Goal: Find specific page/section: Find specific page/section

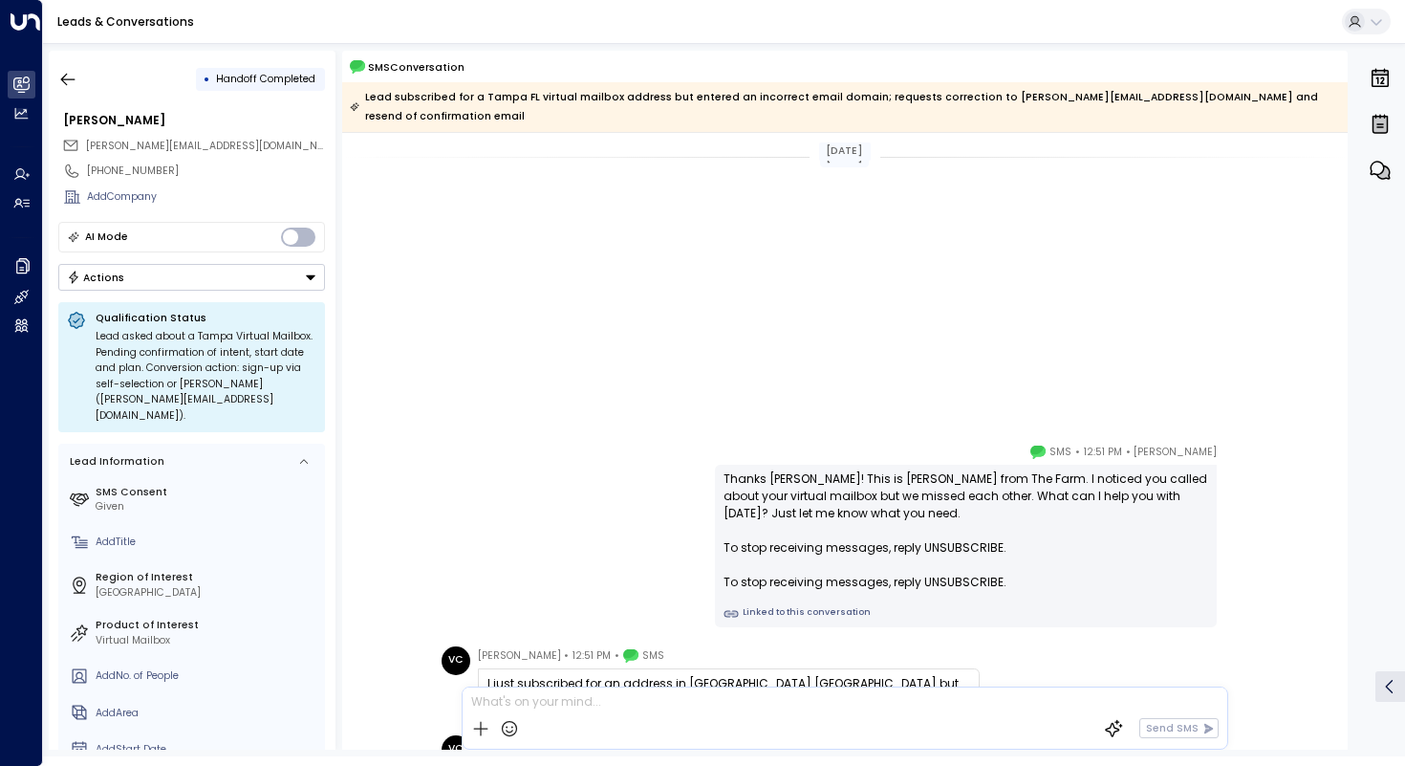
scroll to position [582, 0]
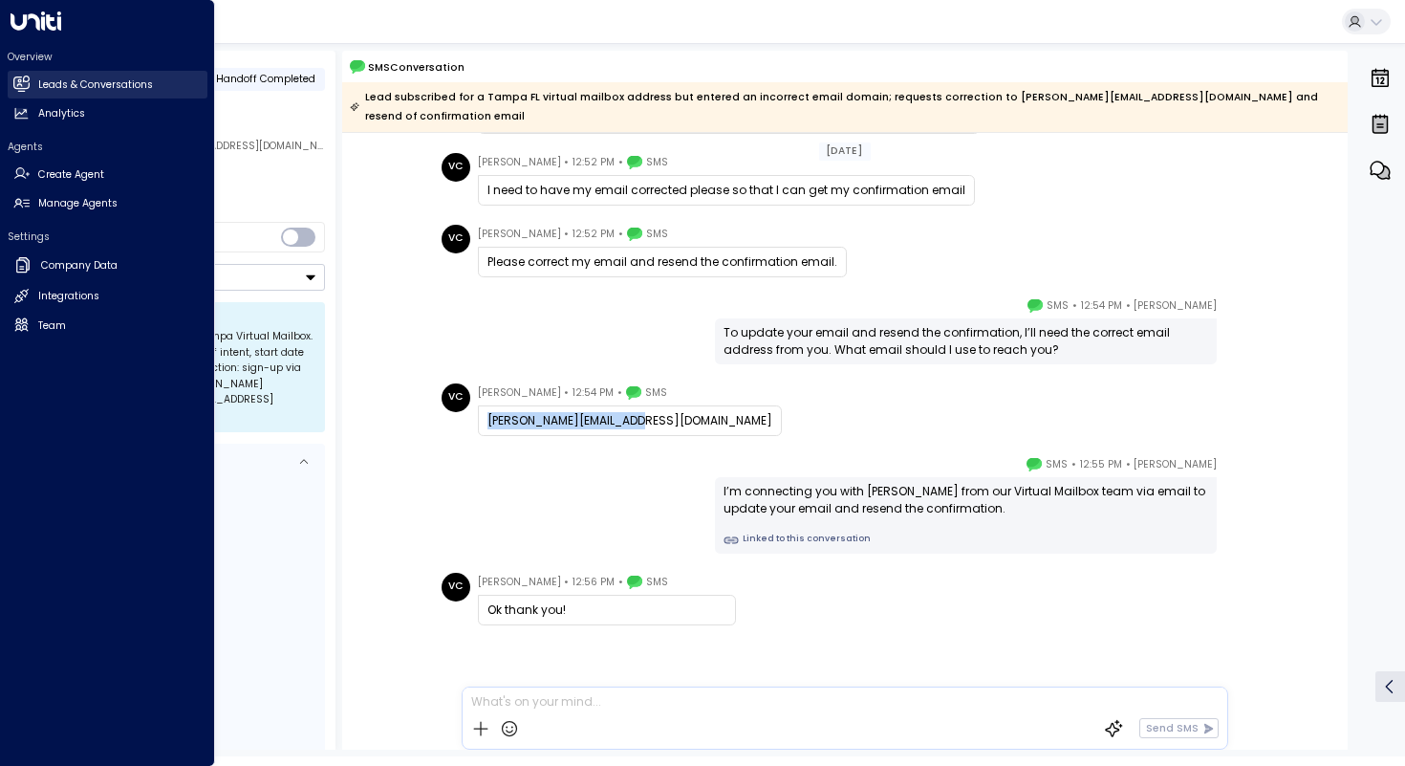
click at [31, 86] on link "Leads & Conversations Leads & Conversations" at bounding box center [108, 85] width 200 height 28
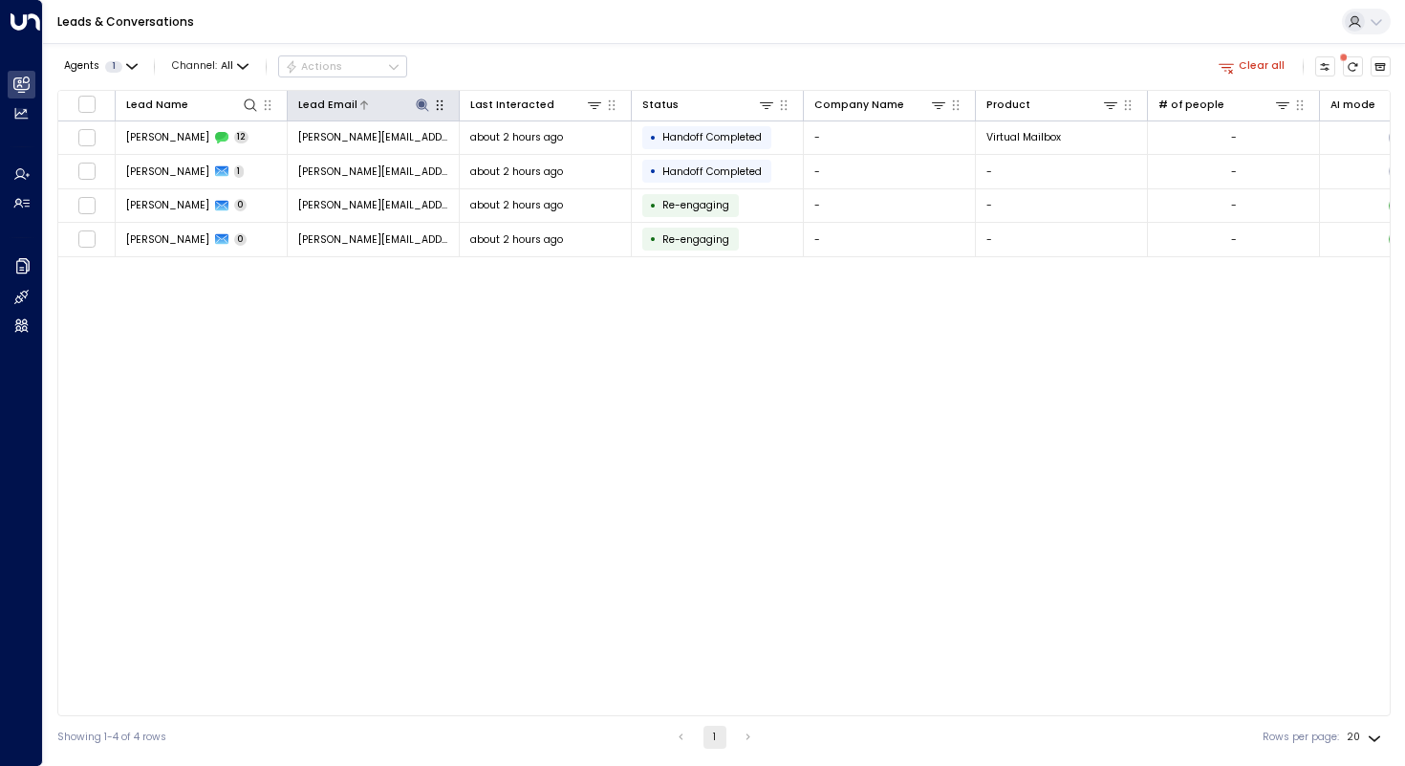
click at [423, 109] on icon at bounding box center [422, 105] width 15 height 15
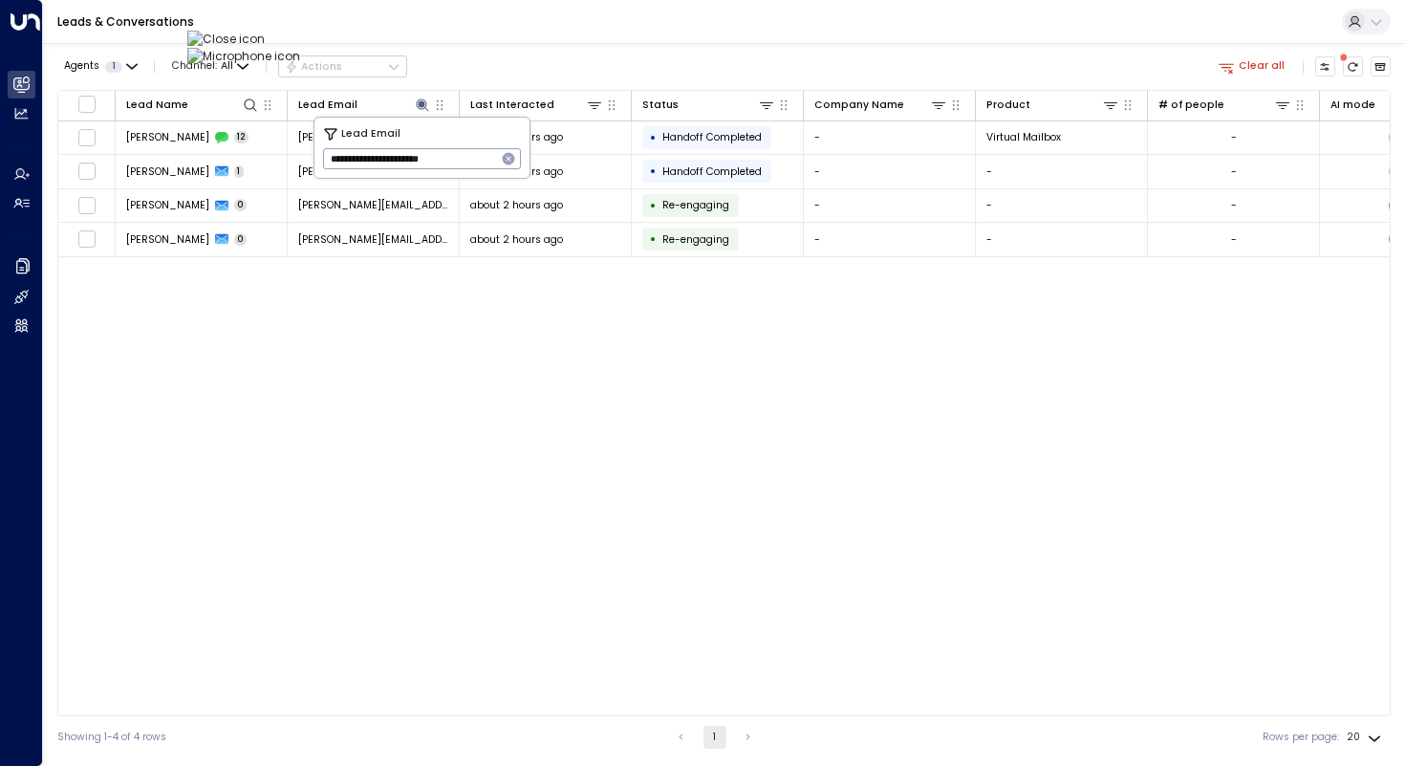
click at [512, 160] on icon "button" at bounding box center [509, 159] width 12 height 12
click at [453, 162] on input "text" at bounding box center [422, 158] width 198 height 31
paste input "**********"
type input "**********"
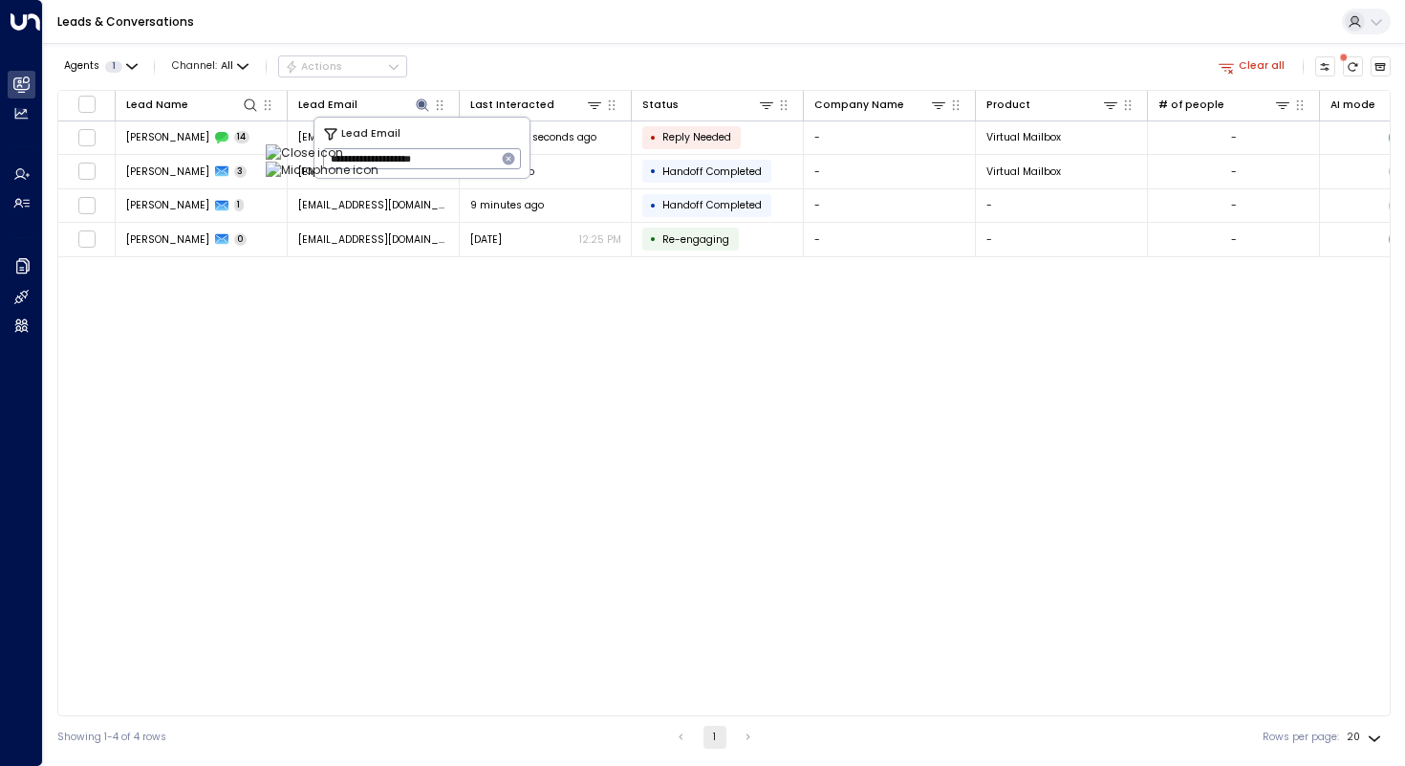
click at [227, 284] on div "Lead Name Lead Email Last Interacted Status Company Name Product # of people AI…" at bounding box center [724, 403] width 1334 height 626
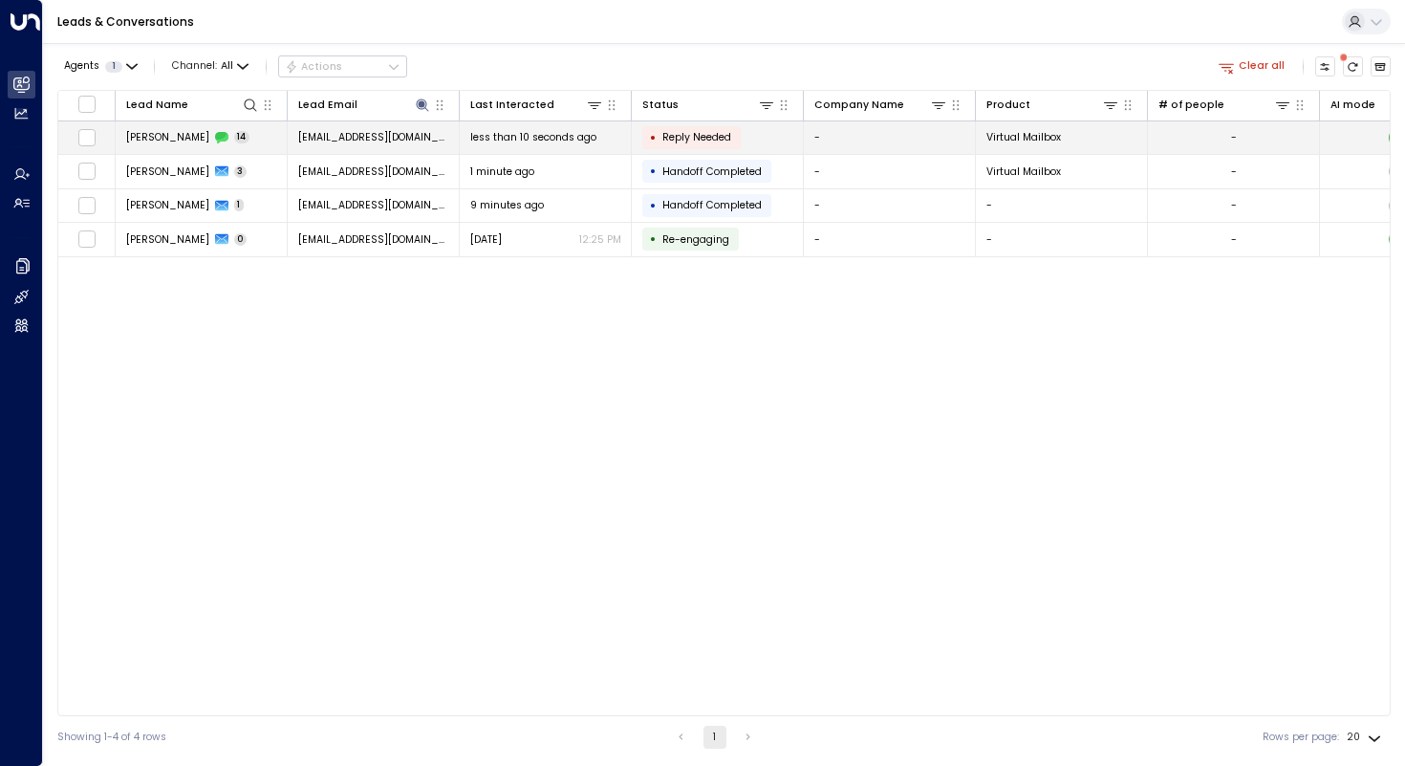
click at [161, 138] on span "[PERSON_NAME]" at bounding box center [167, 137] width 83 height 14
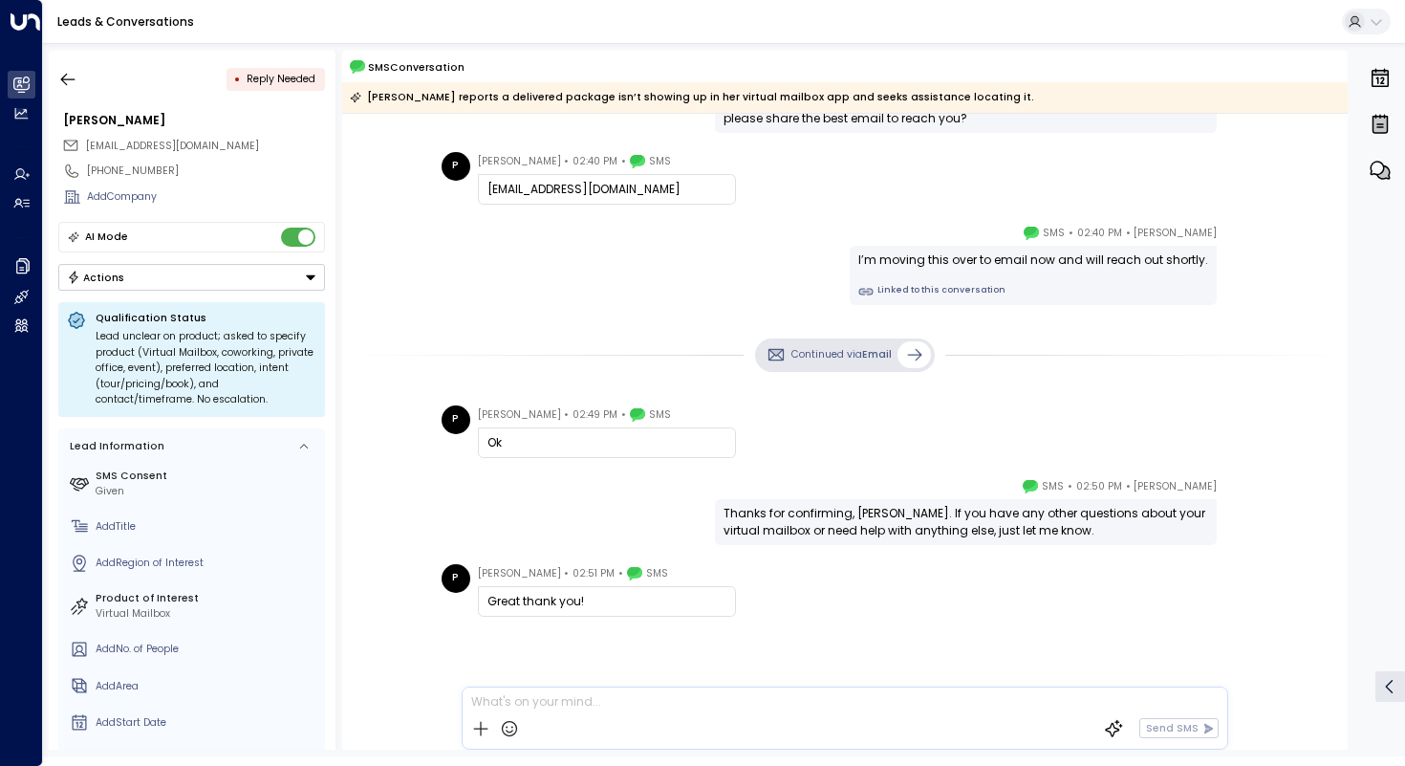
click at [433, 327] on div "Continued via Email" at bounding box center [845, 355] width 1006 height 62
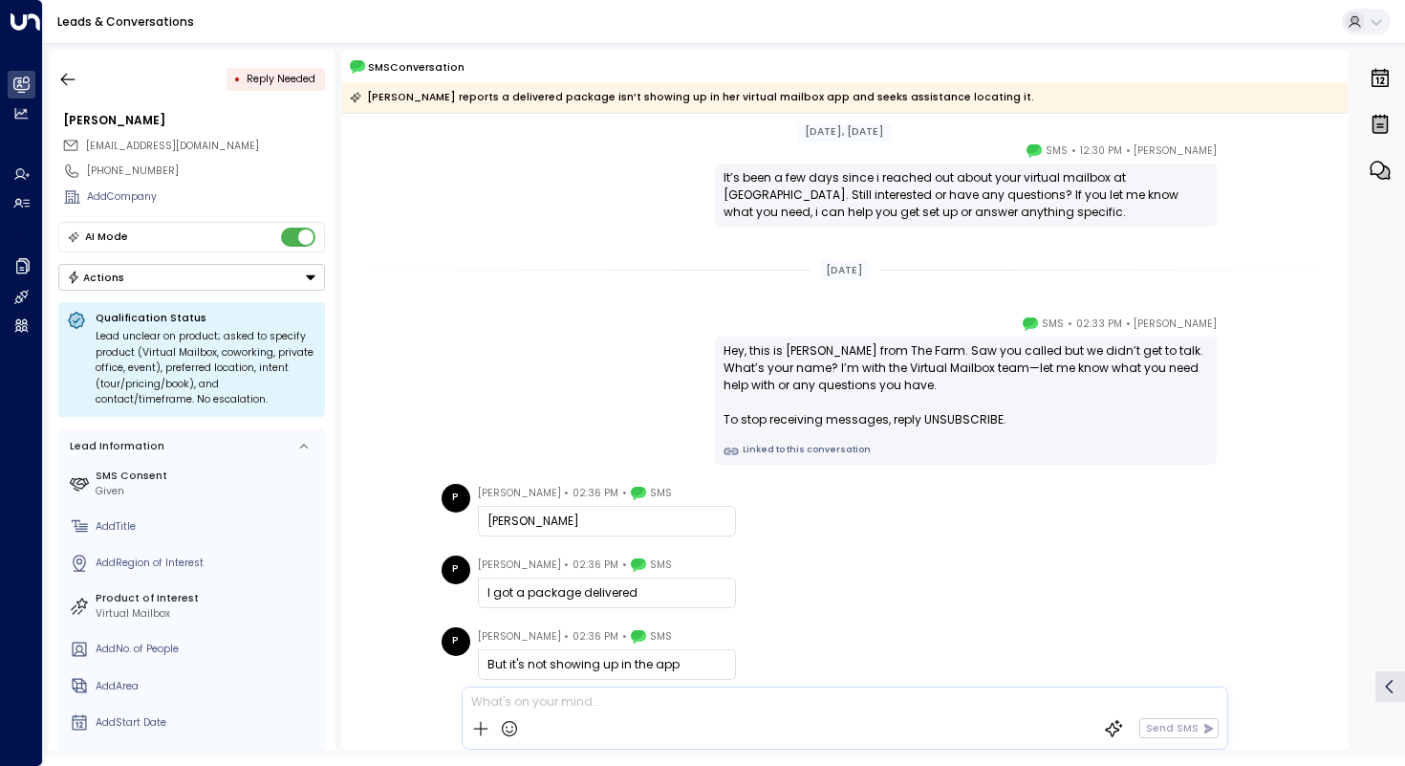
scroll to position [612, 0]
